Goal: Task Accomplishment & Management: Manage account settings

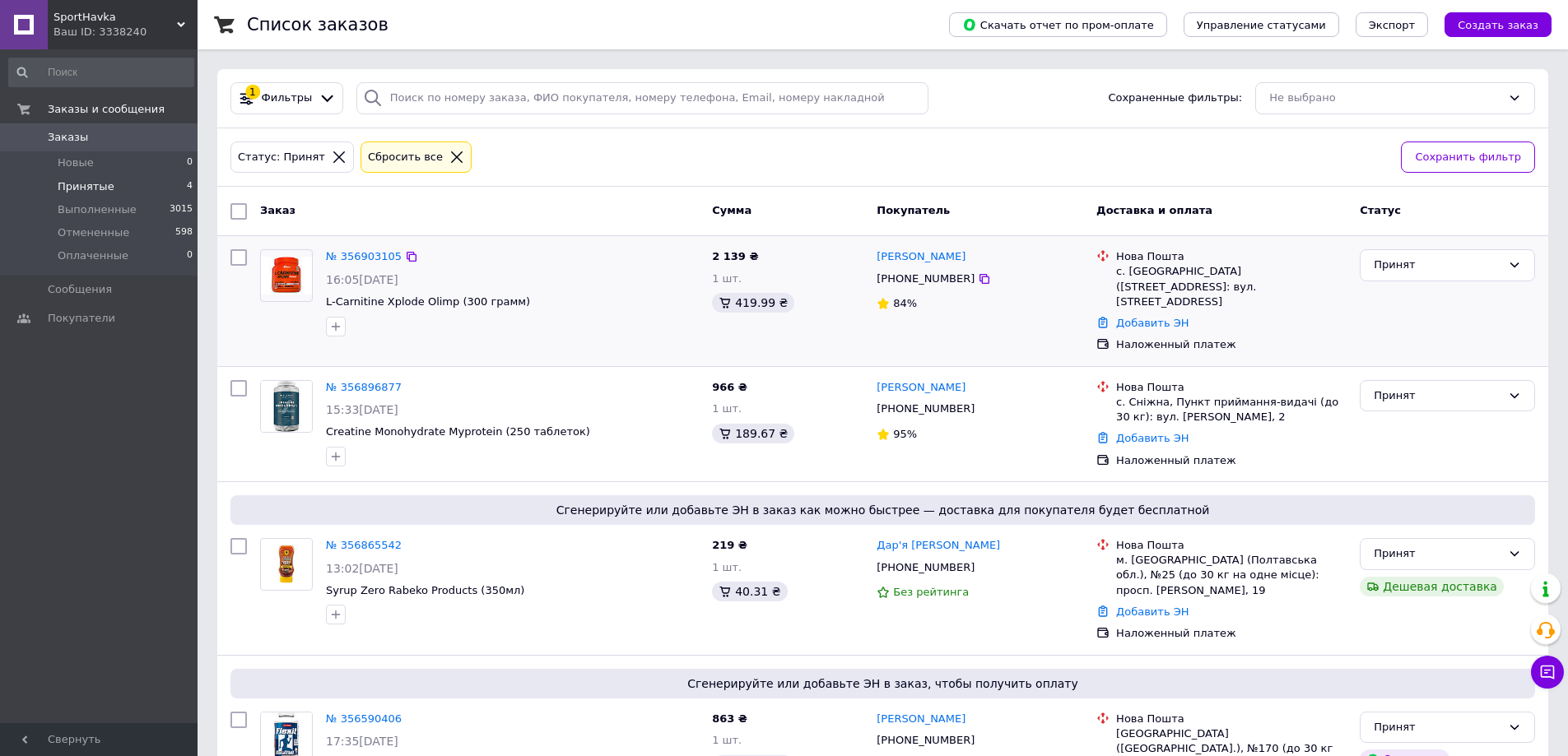
click at [292, 270] on img at bounding box center [287, 275] width 51 height 39
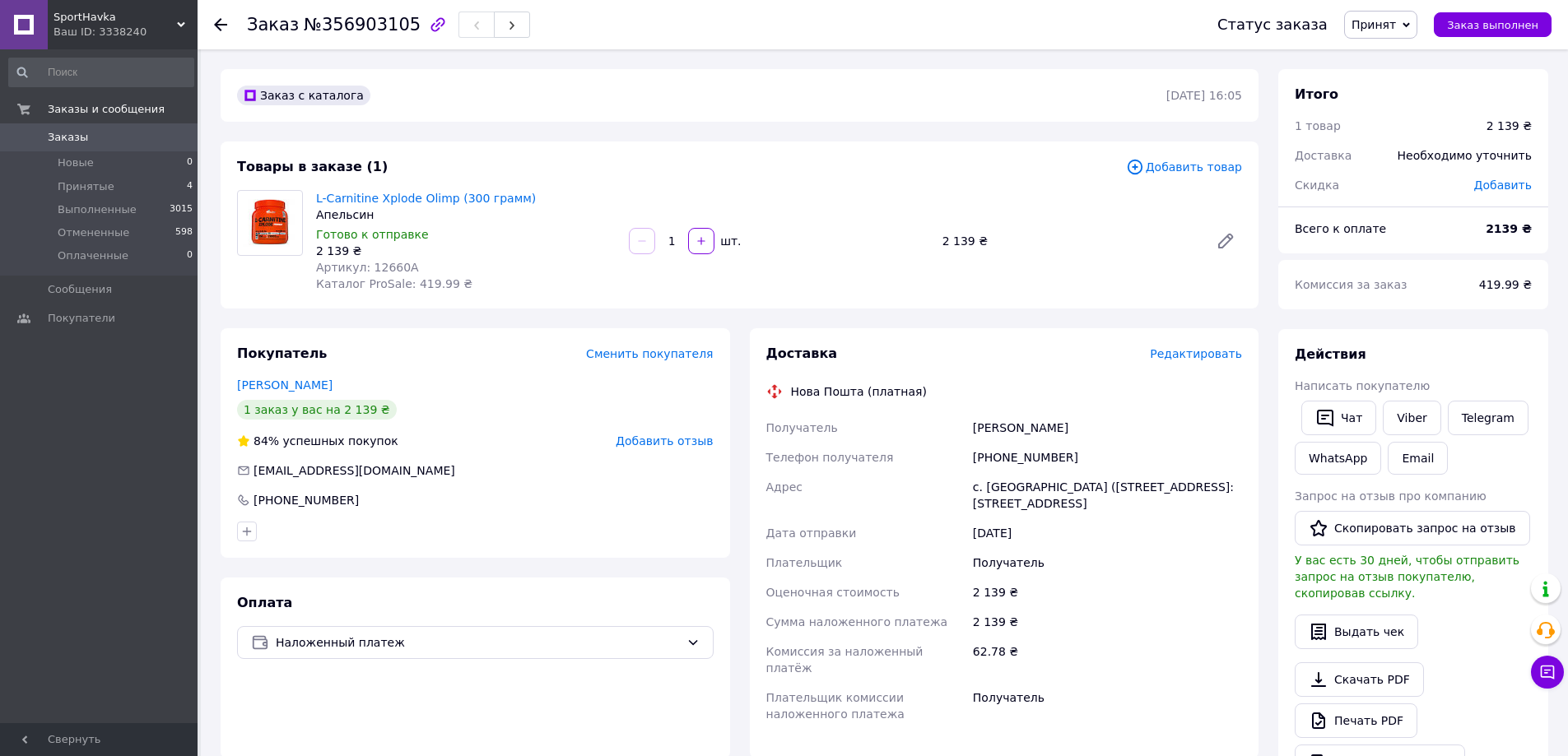
click at [221, 31] on div at bounding box center [221, 25] width 13 height 17
